Goal: Task Accomplishment & Management: Manage account settings

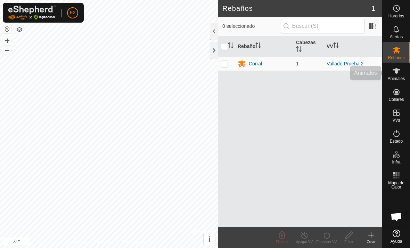
click at [405, 74] on div "Animales" at bounding box center [395, 73] width 27 height 21
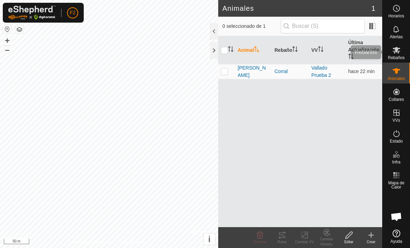
click at [400, 53] on icon at bounding box center [396, 50] width 8 height 8
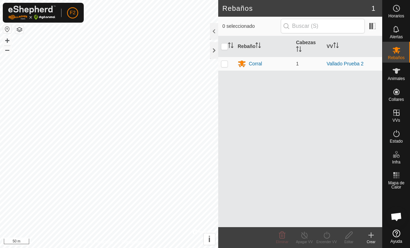
click at [227, 61] on p-checkbox at bounding box center [224, 64] width 7 height 6
checkbox input "true"
click at [226, 63] on p-checkbox at bounding box center [224, 64] width 7 height 6
checkbox input "false"
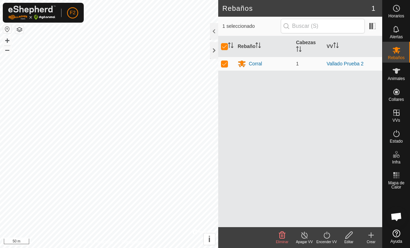
checkbox input "false"
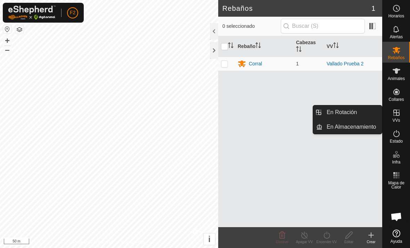
click at [372, 238] on icon at bounding box center [371, 235] width 8 height 8
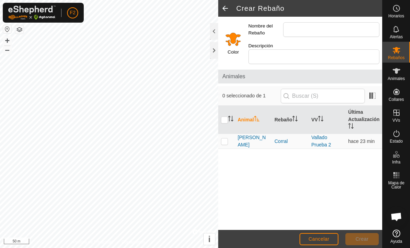
click at [227, 138] on p-checkbox at bounding box center [224, 141] width 7 height 6
checkbox input "true"
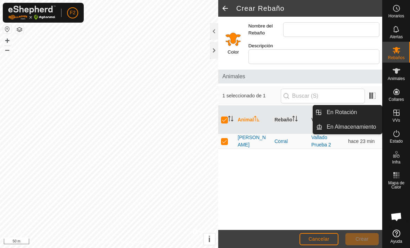
click at [396, 115] on icon at bounding box center [396, 112] width 6 height 6
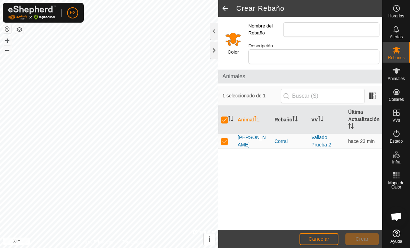
click at [223, 2] on span at bounding box center [225, 8] width 14 height 17
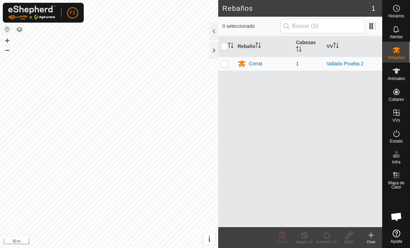
click at [227, 8] on h2 "Rebaños" at bounding box center [296, 8] width 149 height 8
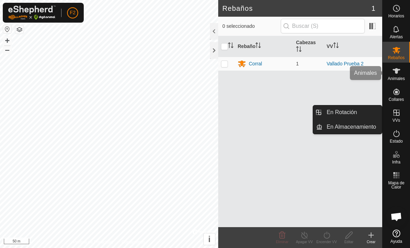
click at [400, 72] on icon at bounding box center [396, 71] width 8 height 8
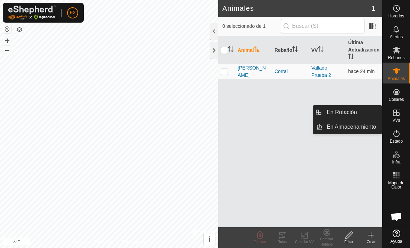
click at [356, 111] on span "En Rotación" at bounding box center [341, 112] width 30 height 8
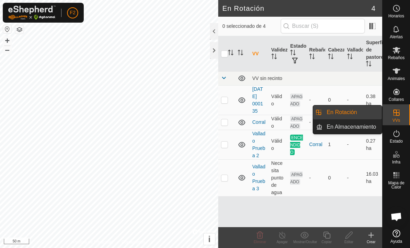
click at [364, 126] on span "En Almacenamiento" at bounding box center [350, 127] width 49 height 8
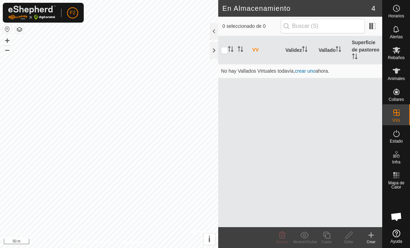
click at [306, 69] on link "crear uno" at bounding box center [305, 71] width 20 height 6
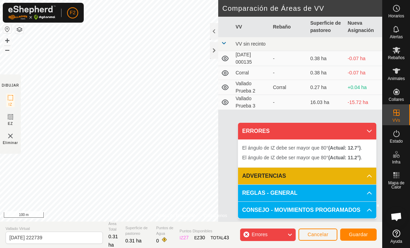
click at [325, 233] on span "Cancelar" at bounding box center [317, 234] width 21 height 6
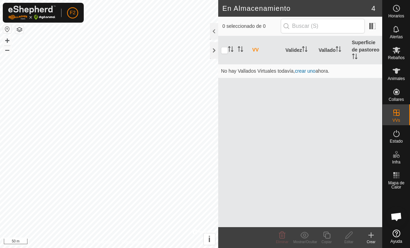
click at [375, 236] on create-svg-icon at bounding box center [371, 235] width 22 height 8
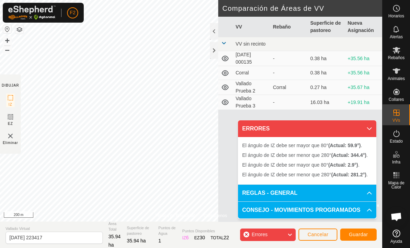
click at [321, 232] on span "Cancelar" at bounding box center [317, 234] width 21 height 6
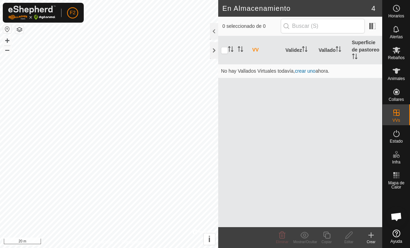
click at [372, 236] on icon at bounding box center [371, 235] width 8 height 8
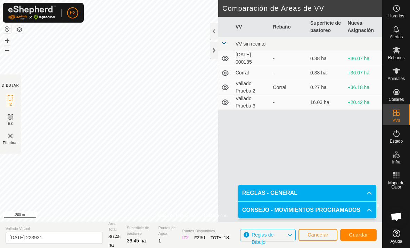
click at [359, 233] on span "Guardar" at bounding box center [358, 235] width 19 height 6
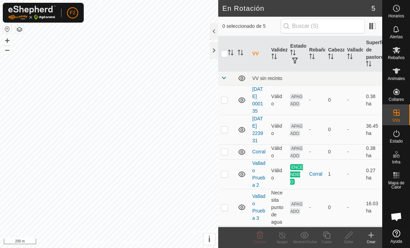
click at [239, 128] on icon at bounding box center [242, 129] width 8 height 8
click at [241, 128] on icon at bounding box center [242, 129] width 8 height 8
click at [224, 99] on p-checkbox at bounding box center [224, 100] width 7 height 6
click at [223, 98] on p-checkbox at bounding box center [224, 100] width 7 height 6
checkbox input "false"
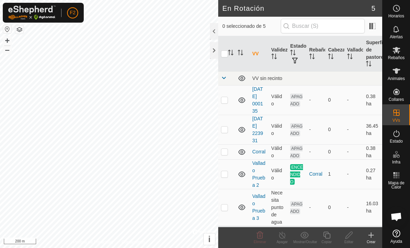
click at [243, 96] on icon at bounding box center [242, 100] width 8 height 8
click at [241, 97] on icon at bounding box center [242, 100] width 8 height 8
click at [244, 126] on icon at bounding box center [242, 129] width 8 height 8
click at [241, 127] on icon at bounding box center [242, 129] width 8 height 8
click at [241, 151] on icon at bounding box center [241, 152] width 7 height 6
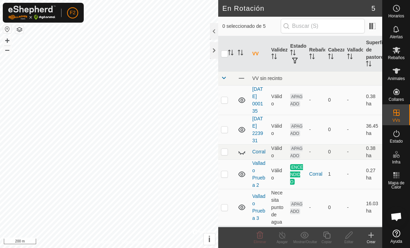
click at [243, 148] on icon at bounding box center [242, 152] width 8 height 8
click at [244, 170] on icon at bounding box center [242, 174] width 8 height 8
click at [243, 205] on icon at bounding box center [241, 207] width 7 height 6
click at [224, 127] on p-checkbox at bounding box center [224, 129] width 7 height 6
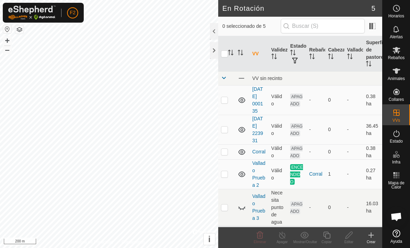
checkbox input "true"
click at [348, 237] on icon at bounding box center [348, 234] width 7 height 7
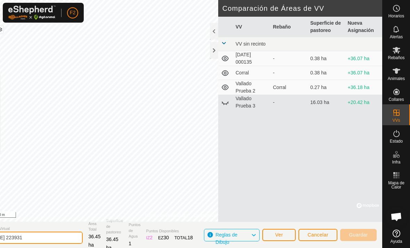
click at [67, 238] on input "[DATE] 223931" at bounding box center [33, 237] width 97 height 12
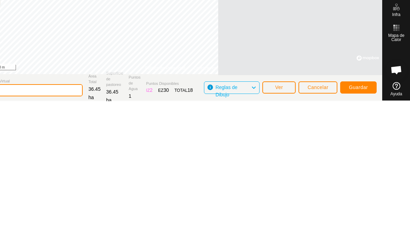
type input "2"
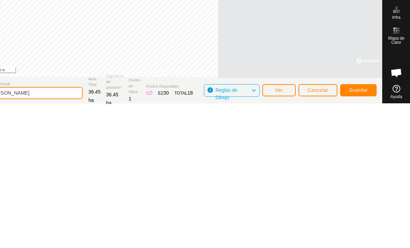
type input "[PERSON_NAME]"
click at [361, 231] on span "Guardar" at bounding box center [358, 234] width 19 height 6
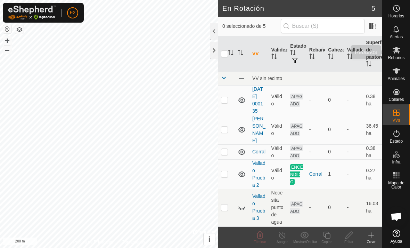
click at [395, 53] on icon at bounding box center [396, 50] width 8 height 8
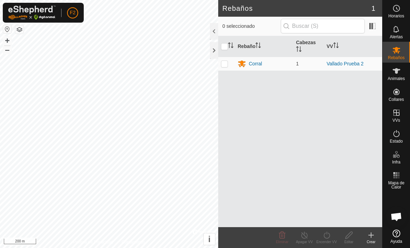
click at [223, 62] on p-checkbox at bounding box center [224, 64] width 7 height 6
checkbox input "true"
click at [225, 61] on p-checkbox at bounding box center [224, 64] width 7 height 6
checkbox input "false"
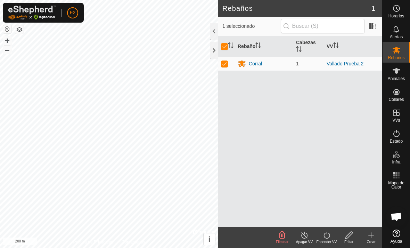
checkbox input "false"
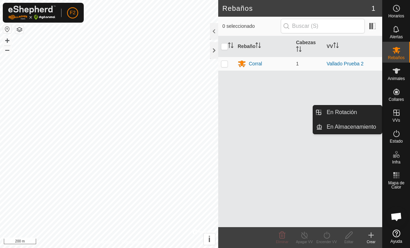
click at [361, 110] on link "En Rotación" at bounding box center [351, 112] width 59 height 14
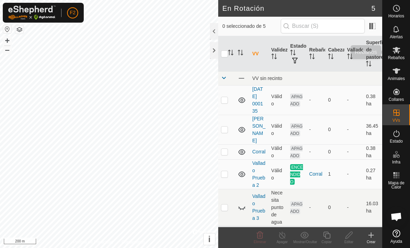
click at [398, 51] on icon at bounding box center [396, 50] width 8 height 7
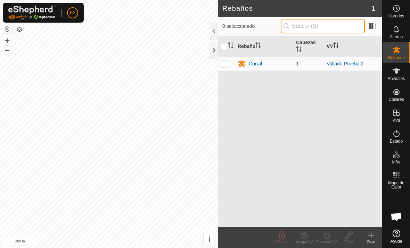
click at [336, 24] on input "text" at bounding box center [323, 26] width 84 height 15
type input "[PERSON_NAME]"
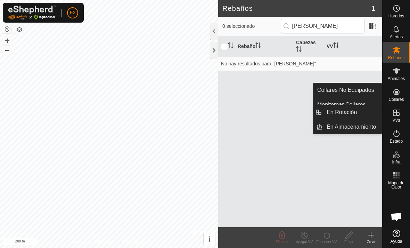
click at [373, 107] on link "En Rotación" at bounding box center [351, 112] width 59 height 14
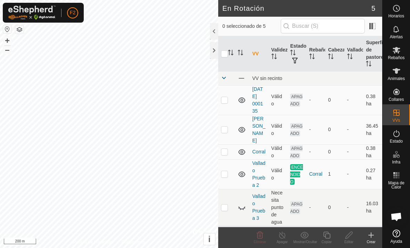
click at [226, 126] on p-checkbox at bounding box center [224, 129] width 7 height 6
checkbox input "true"
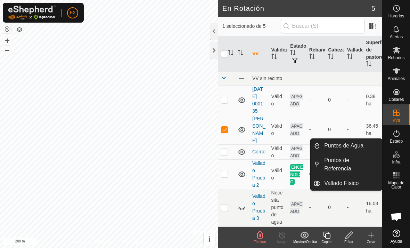
click at [361, 145] on span "Puntos de Agua" at bounding box center [343, 145] width 39 height 8
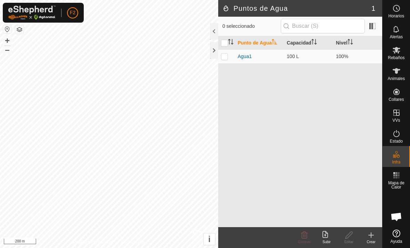
click at [372, 234] on icon at bounding box center [371, 235] width 8 height 8
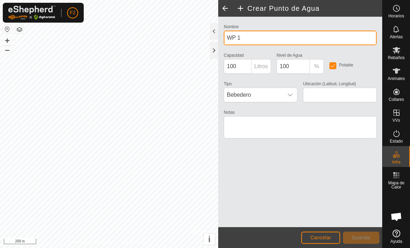
click at [273, 32] on input "WP 1" at bounding box center [300, 38] width 153 height 15
click at [281, 35] on input "BWP 1" at bounding box center [300, 38] width 153 height 15
type input "Bebedero"
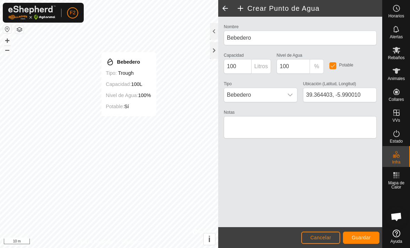
type input "39.364386, -5.990000"
click at [366, 238] on span "Guardar" at bounding box center [360, 237] width 19 height 6
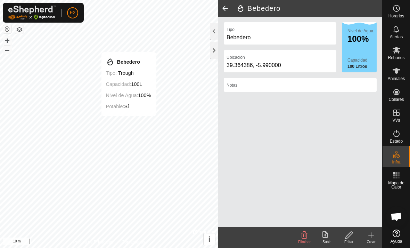
click at [373, 233] on icon at bounding box center [371, 235] width 8 height 8
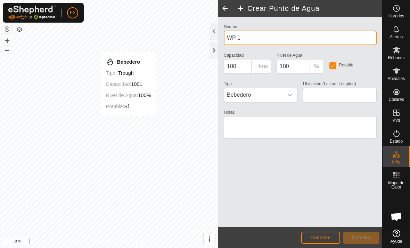
click at [272, 34] on input "WP 1" at bounding box center [300, 38] width 153 height 15
type input "W"
type input "Charca 1"
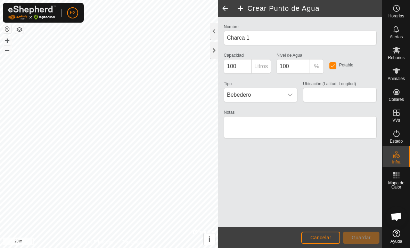
type input "39.361252, -5.990750"
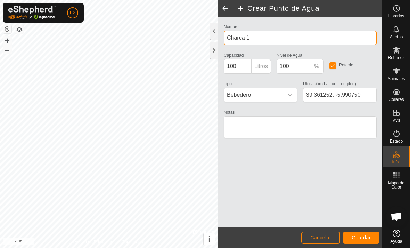
type input "Charca 1"
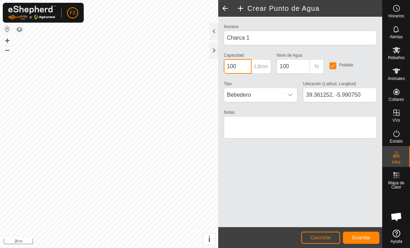
click at [243, 66] on input "100" at bounding box center [238, 66] width 28 height 15
type input "1000"
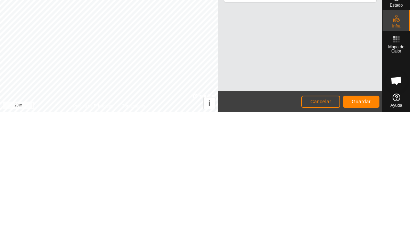
click at [362, 234] on span "Guardar" at bounding box center [360, 237] width 19 height 6
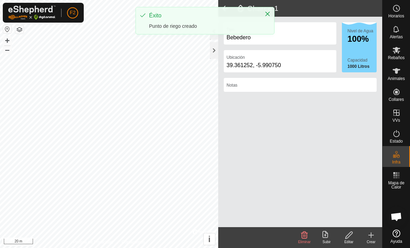
click at [372, 236] on icon at bounding box center [371, 235] width 8 height 8
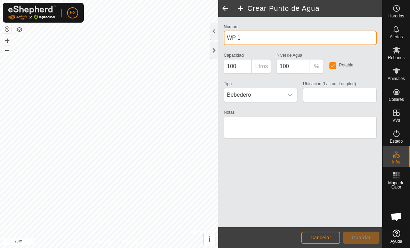
click at [270, 39] on input "WP 1" at bounding box center [300, 38] width 153 height 15
type input "W"
type input "Charca 2"
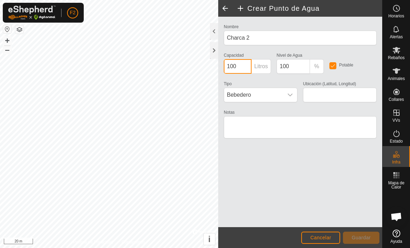
click at [238, 64] on input "100" at bounding box center [238, 66] width 28 height 15
type input "1000"
type input "39.368736, -5.991312"
type input "1000"
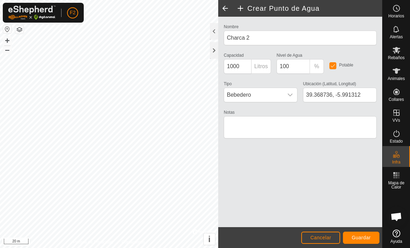
click at [365, 238] on span "Guardar" at bounding box center [360, 237] width 19 height 6
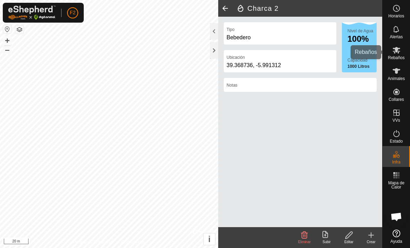
click at [400, 48] on icon at bounding box center [396, 50] width 8 height 8
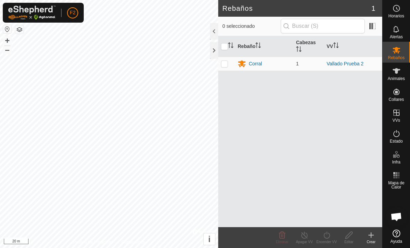
click at [225, 61] on p-checkbox at bounding box center [224, 64] width 7 height 6
checkbox input "true"
click at [333, 235] on turn-on-svg-icon at bounding box center [326, 235] width 22 height 8
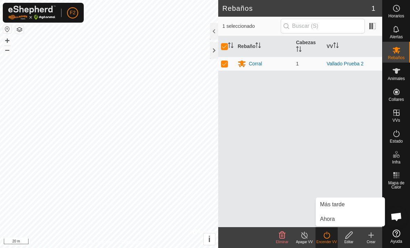
click at [341, 218] on link "Ahora" at bounding box center [350, 219] width 69 height 14
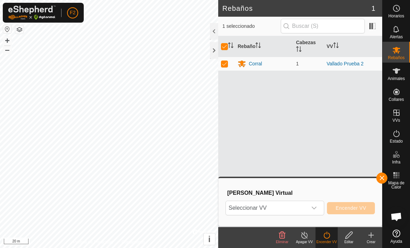
click at [312, 205] on icon "dropdown trigger" at bounding box center [314, 208] width 6 height 6
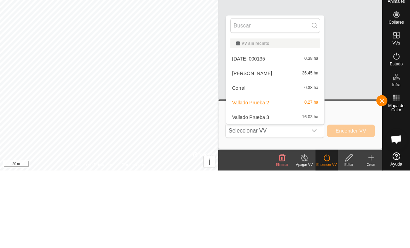
click at [283, 146] on div "[PERSON_NAME] 36.45 ha" at bounding box center [275, 150] width 90 height 8
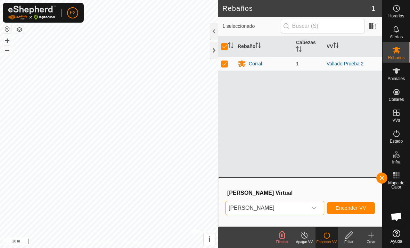
click at [357, 205] on span "Encender VV" at bounding box center [350, 208] width 31 height 6
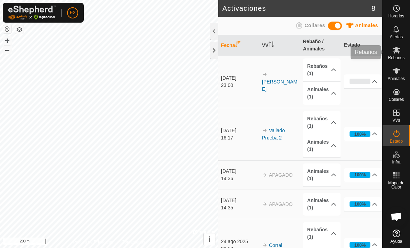
click at [400, 53] on icon at bounding box center [396, 50] width 8 height 8
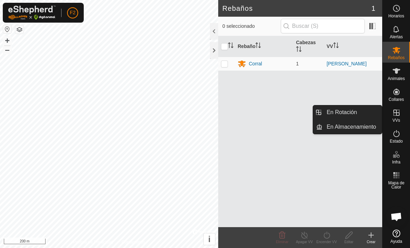
click at [352, 110] on span "En Rotación" at bounding box center [341, 112] width 30 height 8
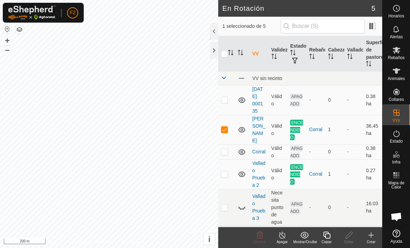
click at [226, 171] on p-checkbox at bounding box center [224, 174] width 7 height 6
checkbox input "true"
click at [225, 126] on p-checkbox at bounding box center [224, 129] width 7 height 6
checkbox input "false"
click at [223, 171] on p-checkbox at bounding box center [224, 174] width 7 height 6
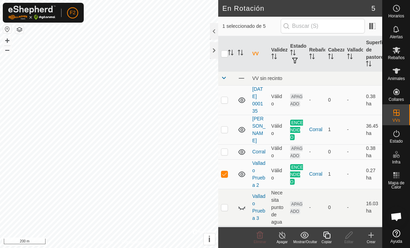
checkbox input "false"
click at [398, 47] on icon at bounding box center [396, 50] width 8 height 8
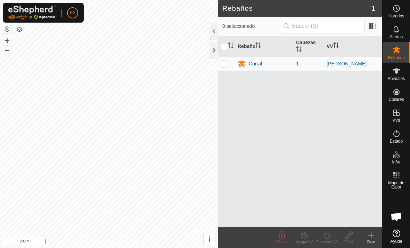
click at [225, 65] on p-checkbox at bounding box center [224, 64] width 7 height 6
checkbox input "true"
click at [222, 62] on p-checkbox at bounding box center [224, 64] width 7 height 6
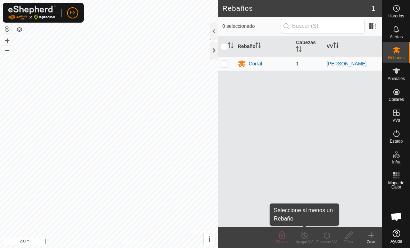
checkbox input "false"
click at [303, 236] on icon at bounding box center [304, 235] width 9 height 8
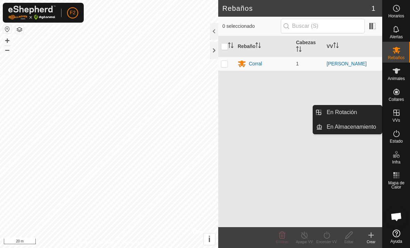
click at [360, 112] on link "En Rotación" at bounding box center [351, 112] width 59 height 14
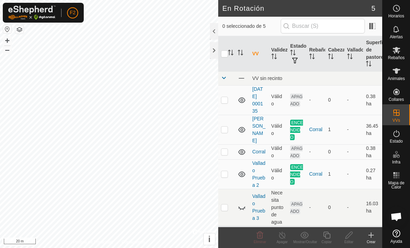
click at [223, 171] on p-checkbox at bounding box center [224, 174] width 7 height 6
checkbox input "true"
click at [281, 238] on icon at bounding box center [282, 234] width 6 height 7
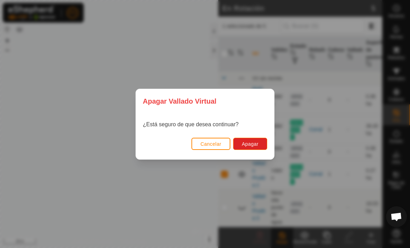
click at [257, 142] on span "Apagar" at bounding box center [250, 144] width 17 height 6
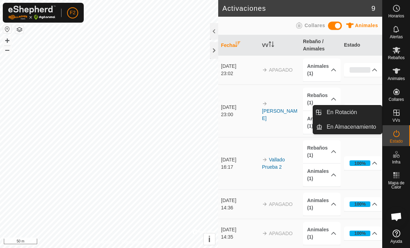
click at [364, 109] on link "En Rotación" at bounding box center [351, 112] width 59 height 14
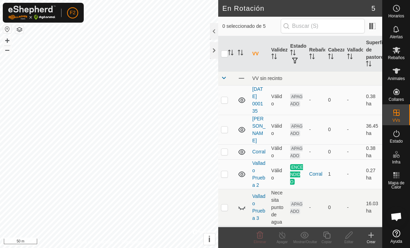
click at [224, 171] on p-checkbox at bounding box center [224, 174] width 7 height 6
checkbox input "true"
click at [283, 235] on line at bounding box center [282, 235] width 6 height 6
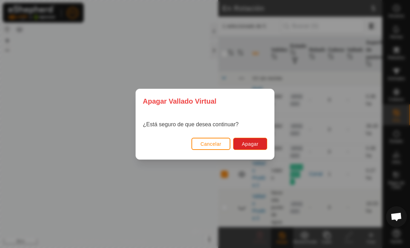
click at [251, 143] on span "Apagar" at bounding box center [250, 144] width 17 height 6
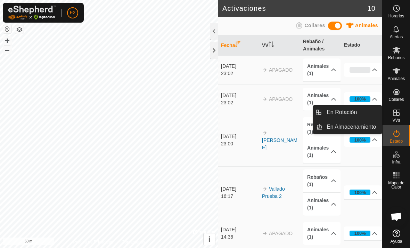
click at [352, 112] on span "En Rotación" at bounding box center [341, 112] width 30 height 8
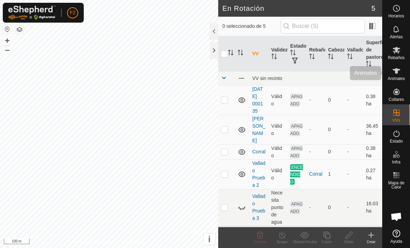
click at [399, 69] on icon at bounding box center [396, 71] width 8 height 6
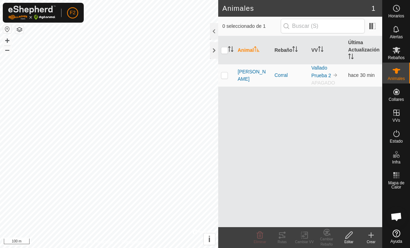
click at [226, 74] on p-checkbox at bounding box center [224, 75] width 7 height 6
checkbox input "true"
click at [305, 237] on icon at bounding box center [304, 235] width 9 height 8
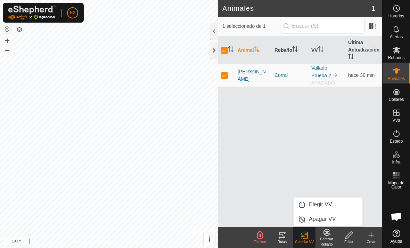
click at [336, 200] on link "Elegir VV..." at bounding box center [327, 204] width 69 height 14
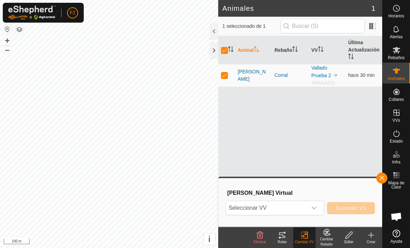
click at [314, 205] on div "dropdown trigger" at bounding box center [314, 208] width 14 height 14
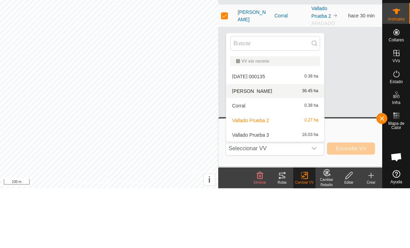
click at [288, 146] on div "[PERSON_NAME] 36.45 ha" at bounding box center [275, 150] width 90 height 8
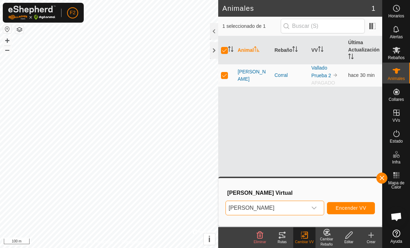
click at [355, 205] on span "Encender VV" at bounding box center [350, 208] width 31 height 6
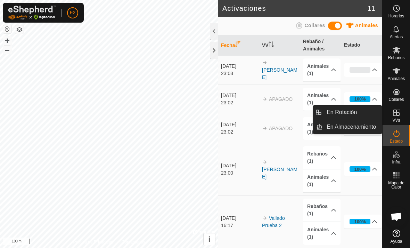
click at [359, 110] on link "En Rotación" at bounding box center [351, 112] width 59 height 14
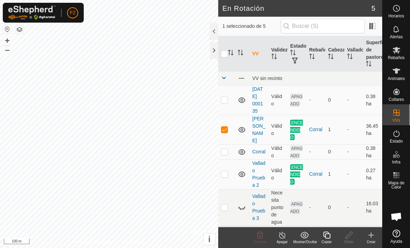
click at [226, 120] on td at bounding box center [226, 130] width 17 height 30
checkbox input "false"
click at [225, 162] on td at bounding box center [226, 174] width 17 height 30
checkbox input "true"
click at [284, 240] on div "Apagar" at bounding box center [282, 241] width 22 height 5
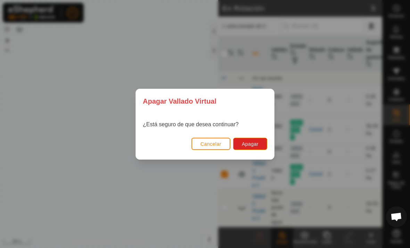
click at [255, 138] on button "Apagar" at bounding box center [250, 144] width 34 height 12
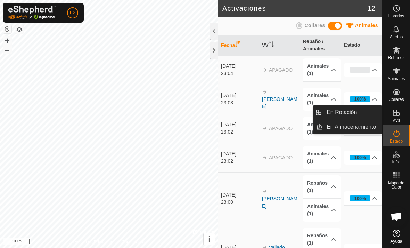
click at [363, 111] on link "En Rotación" at bounding box center [351, 112] width 59 height 14
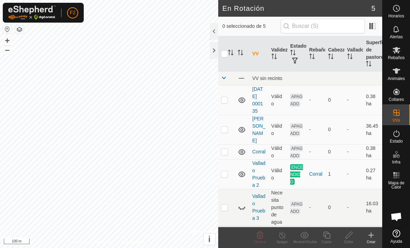
click at [224, 171] on p-checkbox at bounding box center [224, 174] width 7 height 6
checkbox input "true"
click at [283, 235] on icon at bounding box center [282, 235] width 9 height 8
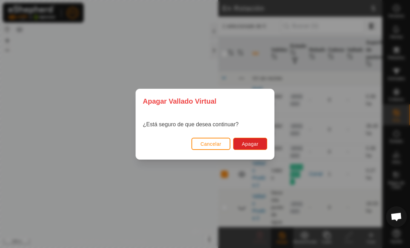
click at [251, 141] on span "Apagar" at bounding box center [250, 144] width 17 height 6
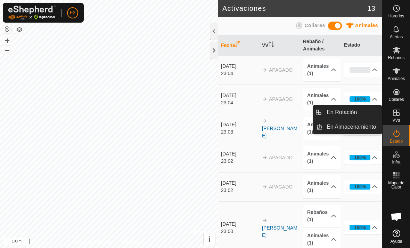
click at [361, 111] on link "En Rotación" at bounding box center [351, 112] width 59 height 14
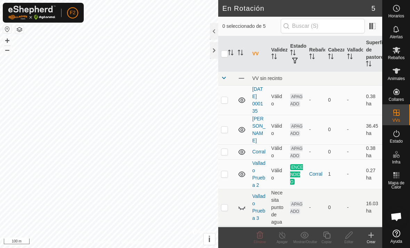
click at [294, 159] on td "ENCENDIDO" at bounding box center [296, 174] width 19 height 30
click at [397, 53] on icon at bounding box center [396, 50] width 8 height 8
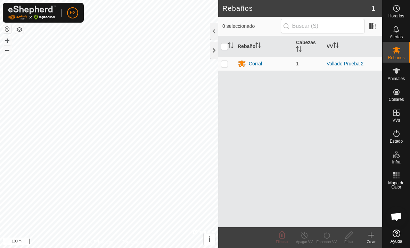
click at [225, 64] on p-checkbox at bounding box center [224, 64] width 7 height 6
checkbox input "true"
click at [347, 236] on icon at bounding box center [348, 235] width 9 height 8
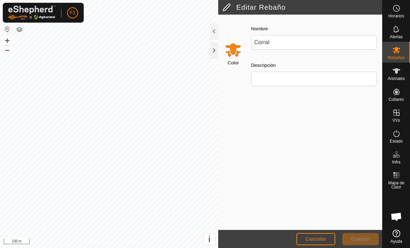
click at [319, 235] on button "Cancelar" at bounding box center [315, 239] width 39 height 12
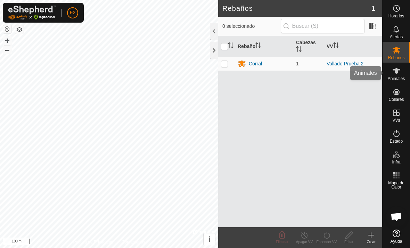
click at [399, 70] on icon at bounding box center [396, 71] width 8 height 6
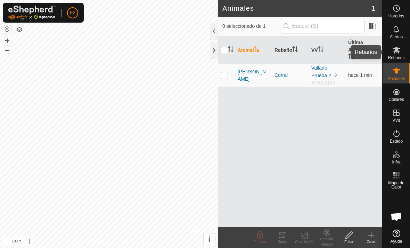
click at [401, 48] on es-mob-svg-icon at bounding box center [396, 49] width 13 height 11
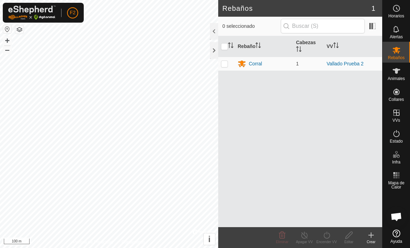
click at [227, 64] on p-checkbox at bounding box center [224, 64] width 7 height 6
checkbox input "true"
click at [332, 236] on turn-on-svg-icon at bounding box center [326, 235] width 22 height 8
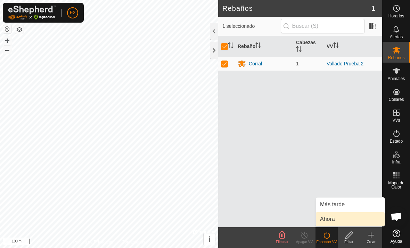
click at [354, 215] on link "Ahora" at bounding box center [350, 219] width 69 height 14
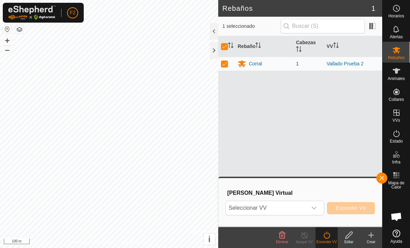
click at [317, 207] on div "dropdown trigger" at bounding box center [314, 208] width 14 height 14
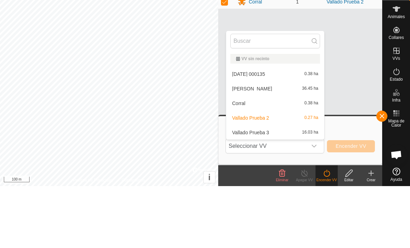
click at [280, 146] on div "[PERSON_NAME] 36.45 ha" at bounding box center [275, 150] width 90 height 8
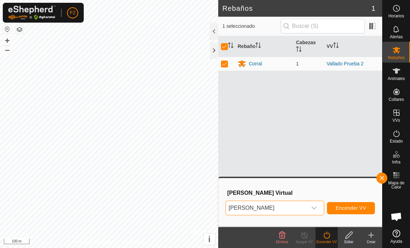
click at [351, 206] on span "Encender VV" at bounding box center [350, 208] width 31 height 6
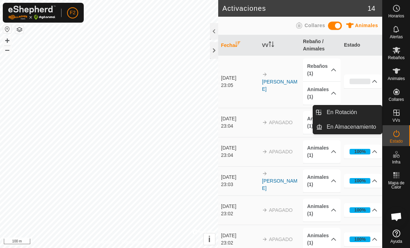
click at [353, 112] on span "En Rotación" at bounding box center [341, 112] width 30 height 8
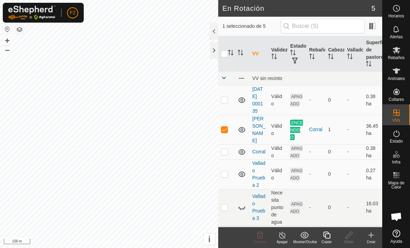
click at [228, 125] on td at bounding box center [226, 130] width 17 height 30
checkbox input "false"
click at [245, 203] on icon at bounding box center [242, 207] width 8 height 8
click at [226, 204] on p-checkbox at bounding box center [224, 207] width 7 height 6
click at [264, 231] on icon at bounding box center [260, 235] width 8 height 8
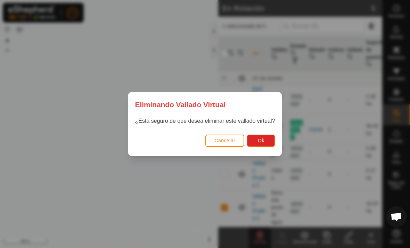
click at [264, 141] on span "Ok" at bounding box center [261, 141] width 7 height 6
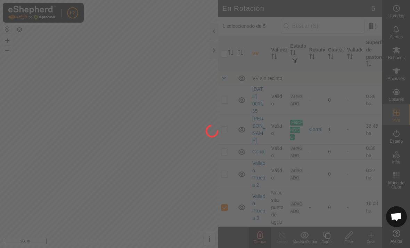
checkbox input "false"
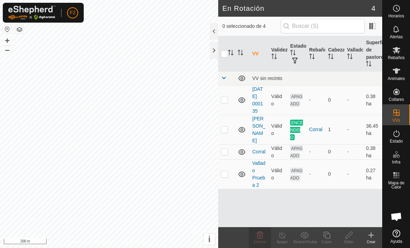
click at [240, 170] on icon at bounding box center [242, 174] width 8 height 8
click at [241, 170] on icon at bounding box center [242, 174] width 8 height 8
click at [244, 148] on icon at bounding box center [242, 152] width 8 height 8
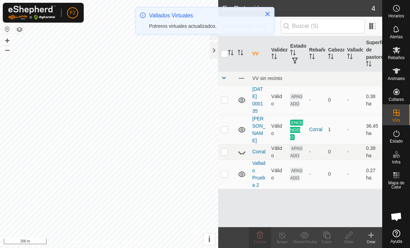
click at [245, 148] on icon at bounding box center [242, 152] width 8 height 8
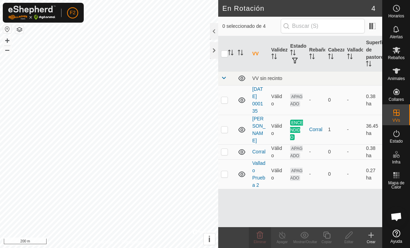
click at [242, 149] on icon at bounding box center [241, 152] width 7 height 6
click at [243, 148] on icon at bounding box center [242, 152] width 8 height 8
click at [245, 98] on icon at bounding box center [242, 100] width 8 height 8
click at [244, 101] on icon at bounding box center [241, 100] width 7 height 3
click at [398, 174] on rect at bounding box center [398, 175] width 2 height 2
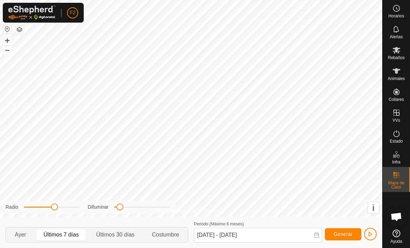
click at [397, 178] on icon at bounding box center [396, 175] width 8 height 8
click at [29, 235] on span "Ayer" at bounding box center [21, 234] width 26 height 11
click at [118, 240] on span "Últimos 30 días" at bounding box center [115, 234] width 52 height 11
click at [167, 233] on span "Costumbre" at bounding box center [165, 234] width 27 height 8
click at [169, 234] on span "Costumbre" at bounding box center [165, 234] width 27 height 8
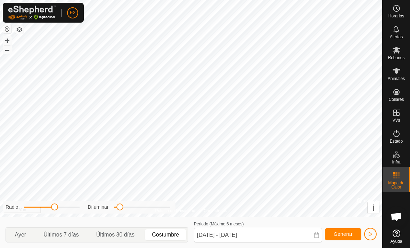
click at [120, 231] on span "Últimos 30 días" at bounding box center [115, 234] width 38 height 8
click at [70, 233] on span "Últimos 7 días" at bounding box center [60, 234] width 35 height 8
type input "[DATE] - [DATE]"
click at [398, 134] on icon at bounding box center [396, 133] width 8 height 8
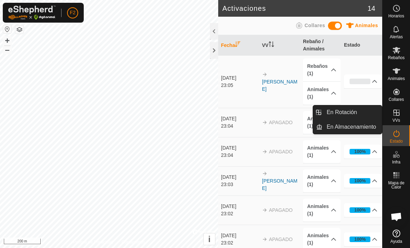
click at [368, 112] on link "En Rotación" at bounding box center [351, 112] width 59 height 14
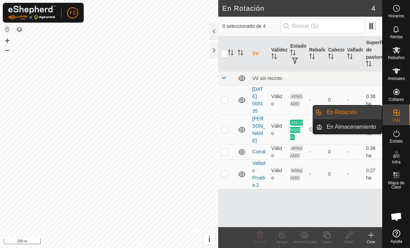
click at [367, 127] on span "En Almacenamiento" at bounding box center [350, 127] width 49 height 8
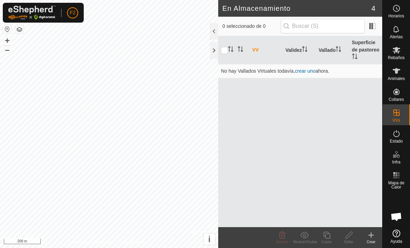
click at [311, 73] on link "crear uno" at bounding box center [305, 71] width 20 height 6
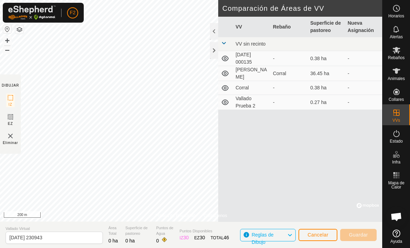
click at [340, 70] on td "36.45 ha" at bounding box center [326, 73] width 38 height 15
click at [321, 237] on span "Cancelar" at bounding box center [317, 235] width 21 height 6
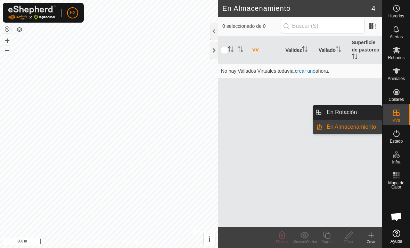
click at [359, 129] on span "En Almacenamiento" at bounding box center [350, 127] width 49 height 8
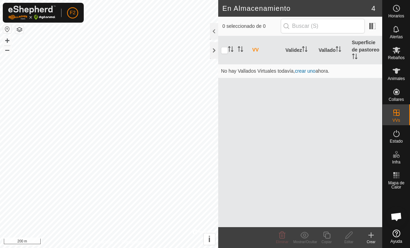
click at [309, 69] on link "crear uno" at bounding box center [305, 71] width 20 height 6
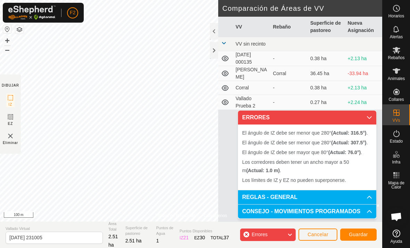
click at [318, 235] on span "Cancelar" at bounding box center [317, 234] width 21 height 6
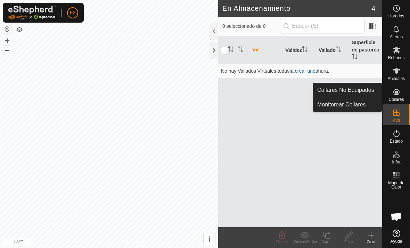
click at [366, 107] on link "Monitorear Collares" at bounding box center [347, 105] width 69 height 14
